Goal: Find contact information: Find contact information

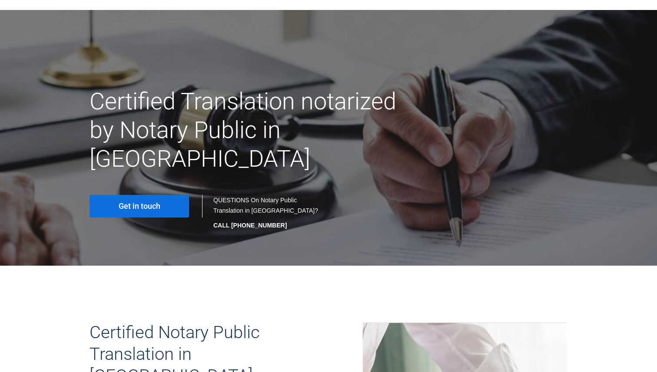
scroll to position [53, 0]
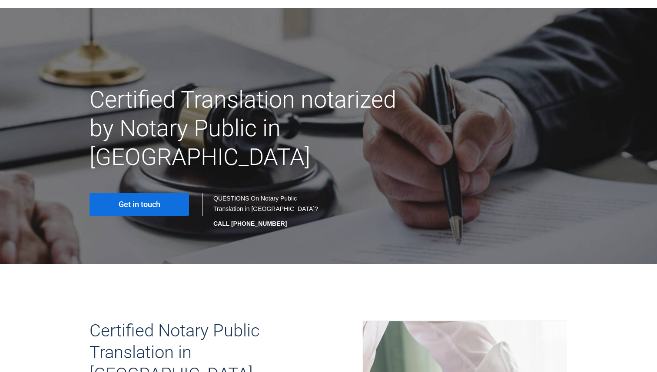
click at [152, 200] on span "Get in touch" at bounding box center [140, 204] width 42 height 9
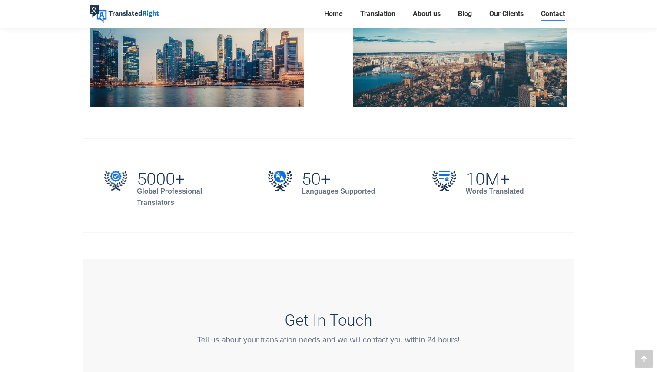
scroll to position [468, 0]
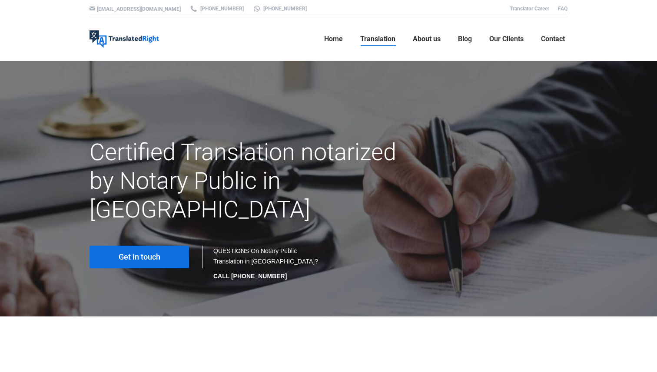
scroll to position [53, 0]
